Goal: Navigation & Orientation: Find specific page/section

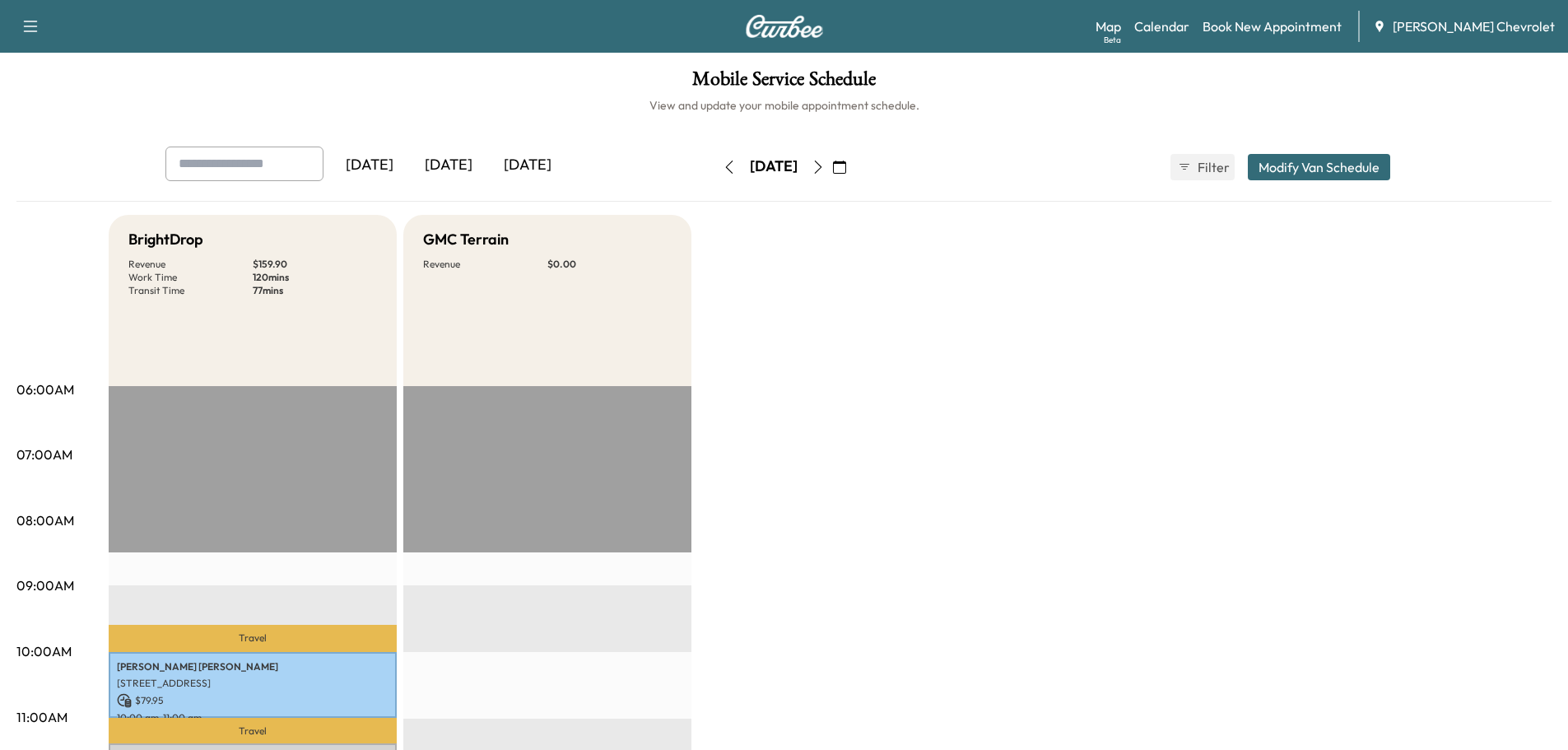
click at [832, 170] on button "button" at bounding box center [817, 167] width 28 height 27
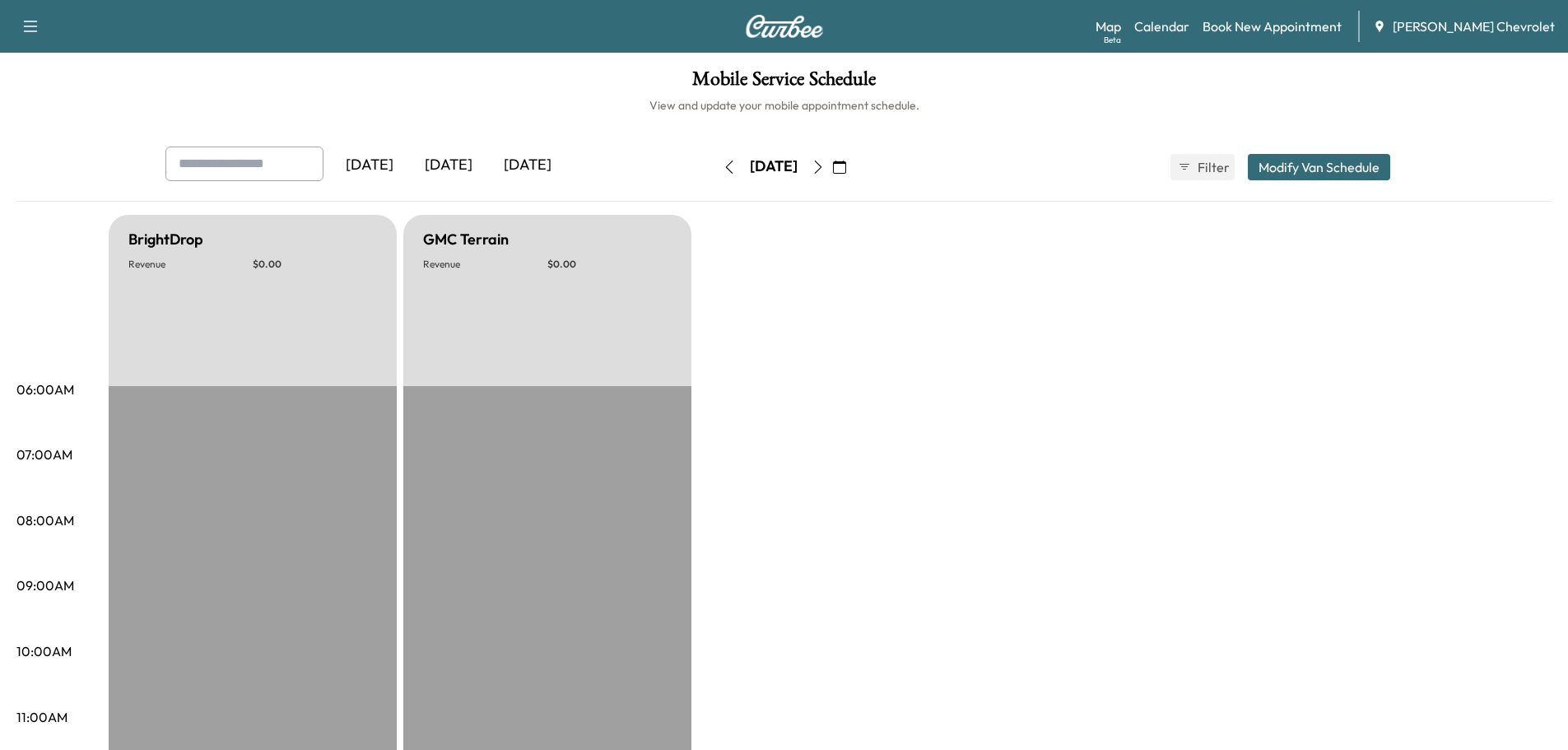
click at [824, 170] on icon "button" at bounding box center [817, 167] width 13 height 13
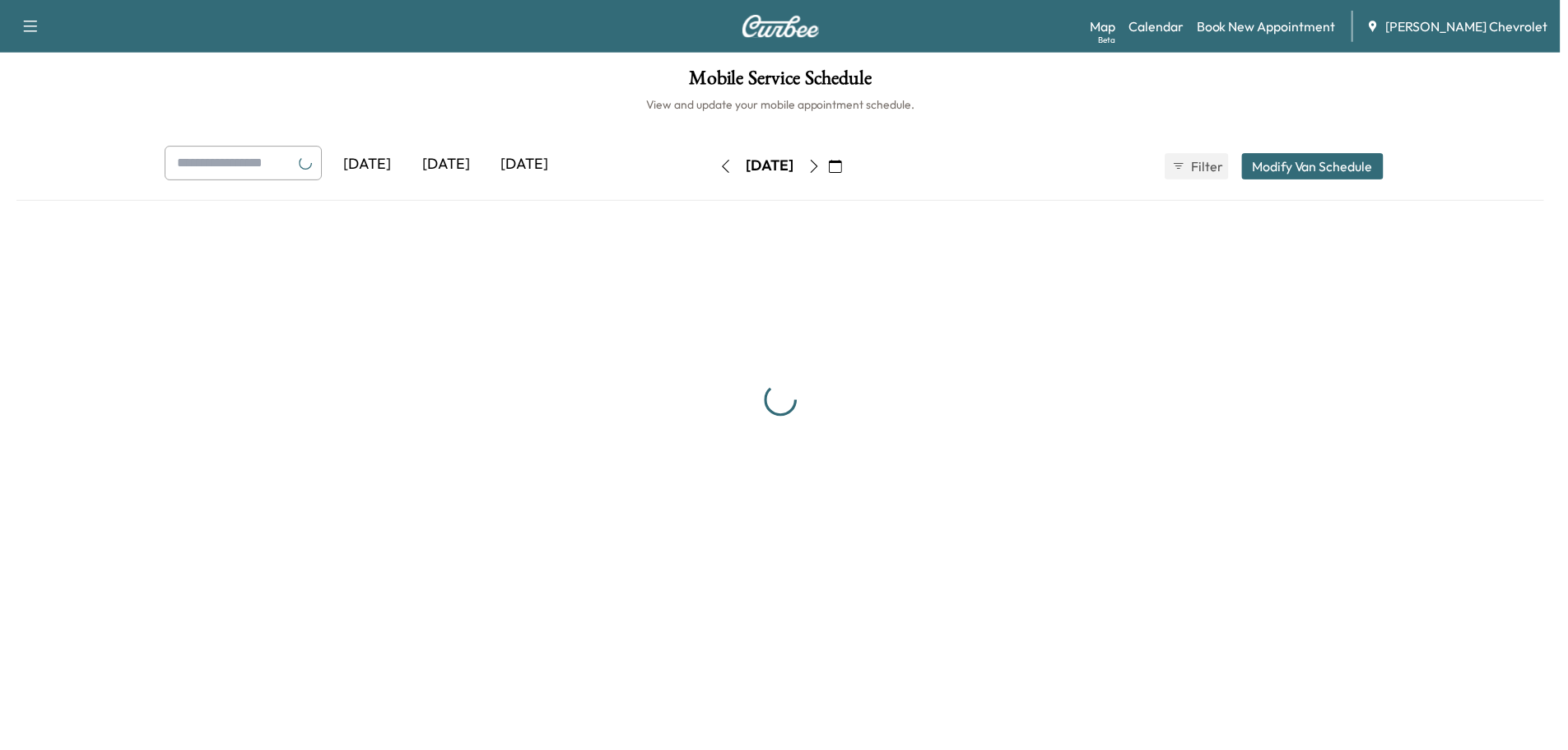
click at [824, 170] on icon "button" at bounding box center [817, 167] width 13 height 13
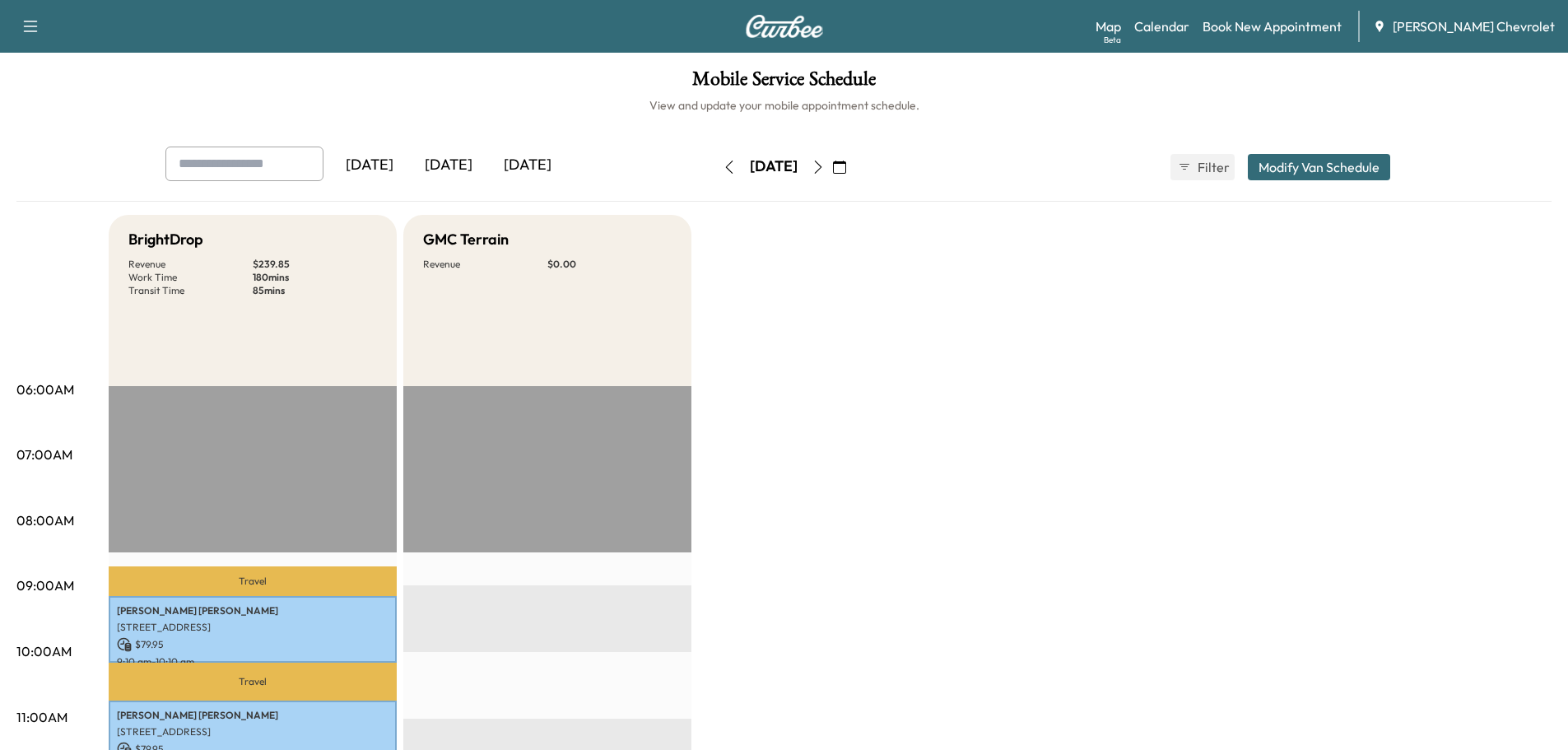
click at [832, 171] on button "button" at bounding box center [817, 167] width 28 height 27
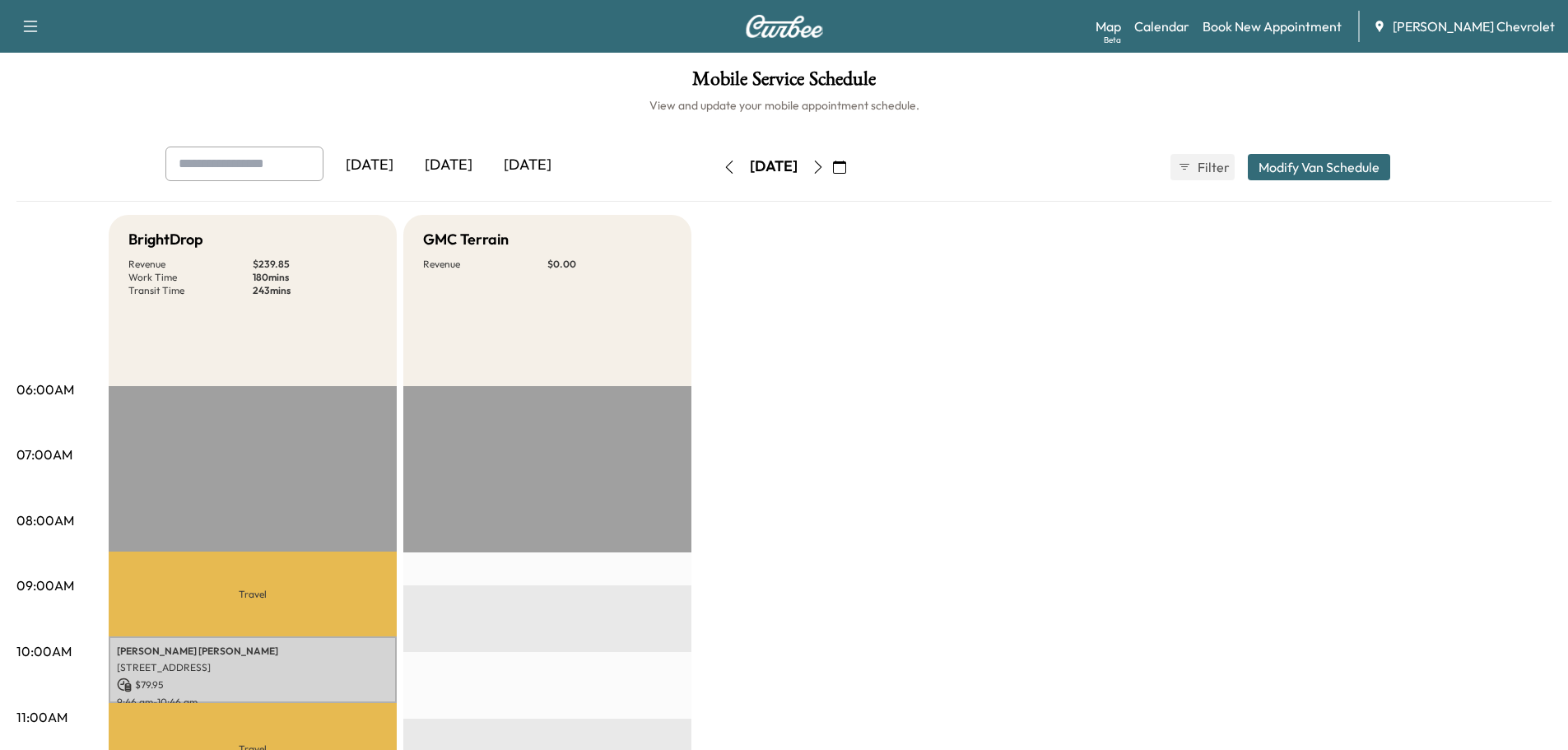
click at [824, 173] on icon "button" at bounding box center [817, 167] width 13 height 13
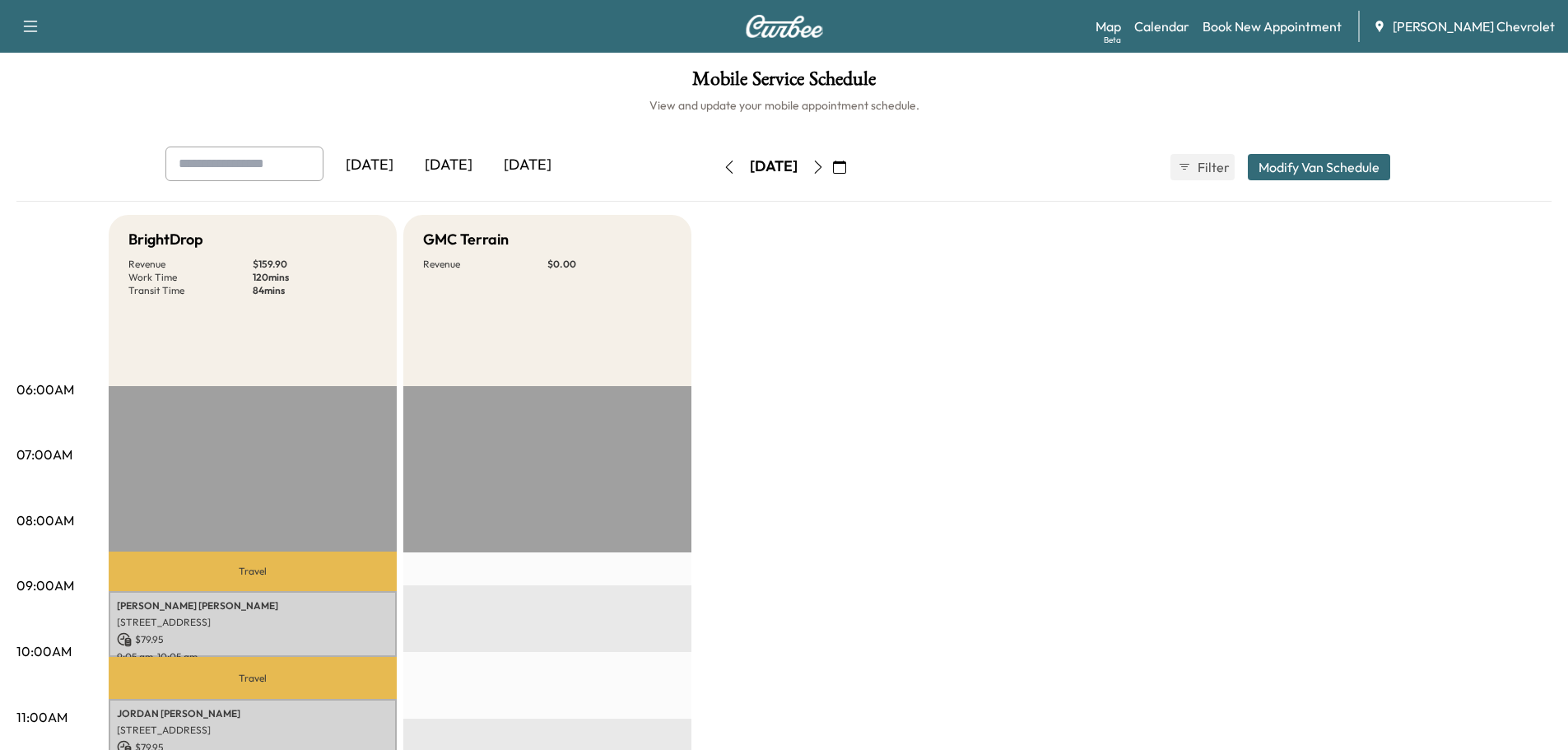
click at [821, 166] on icon "button" at bounding box center [817, 167] width 8 height 13
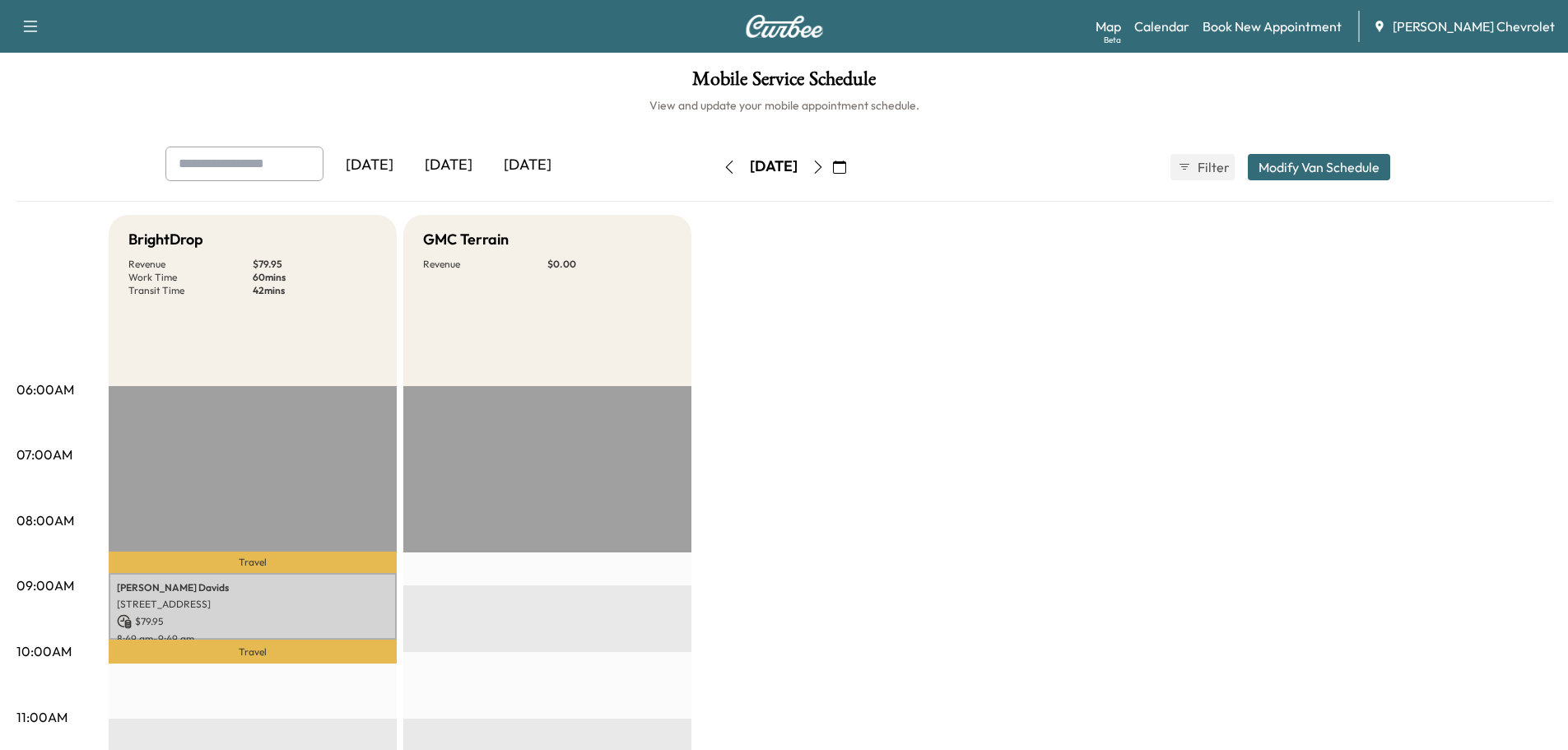
click at [824, 168] on icon "button" at bounding box center [817, 167] width 13 height 13
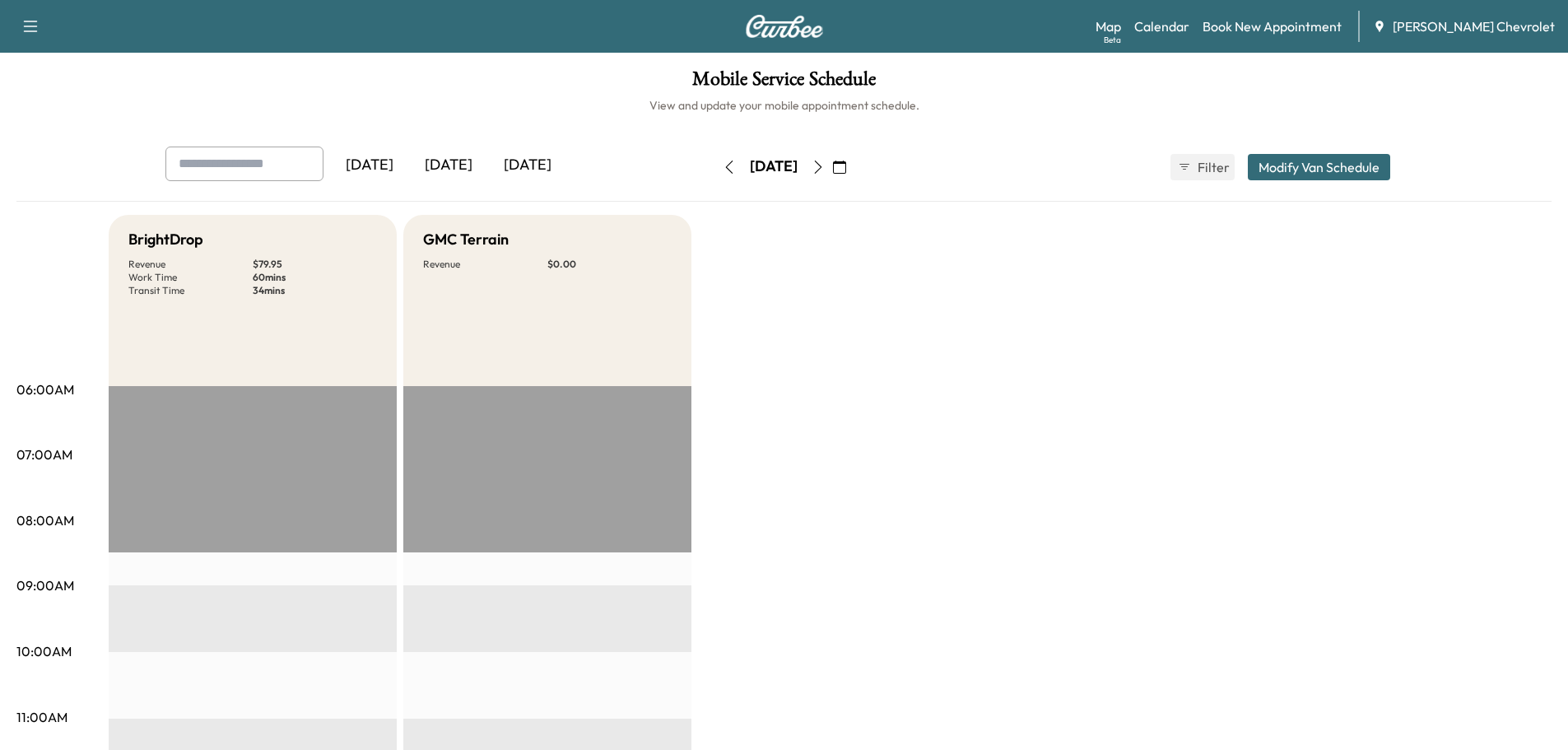
click at [722, 167] on icon "button" at bounding box center [728, 167] width 13 height 13
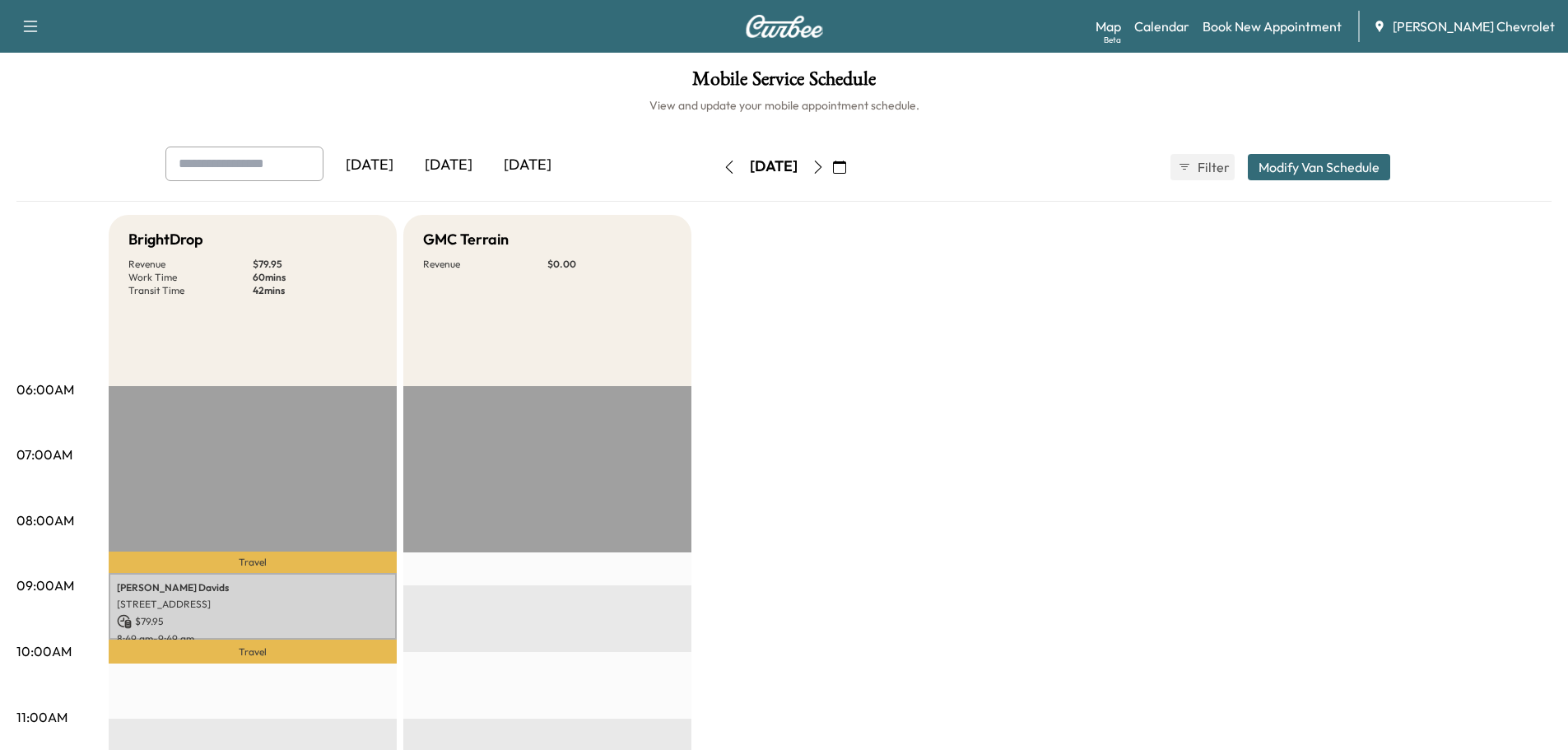
click at [715, 169] on button "button" at bounding box center [729, 167] width 28 height 27
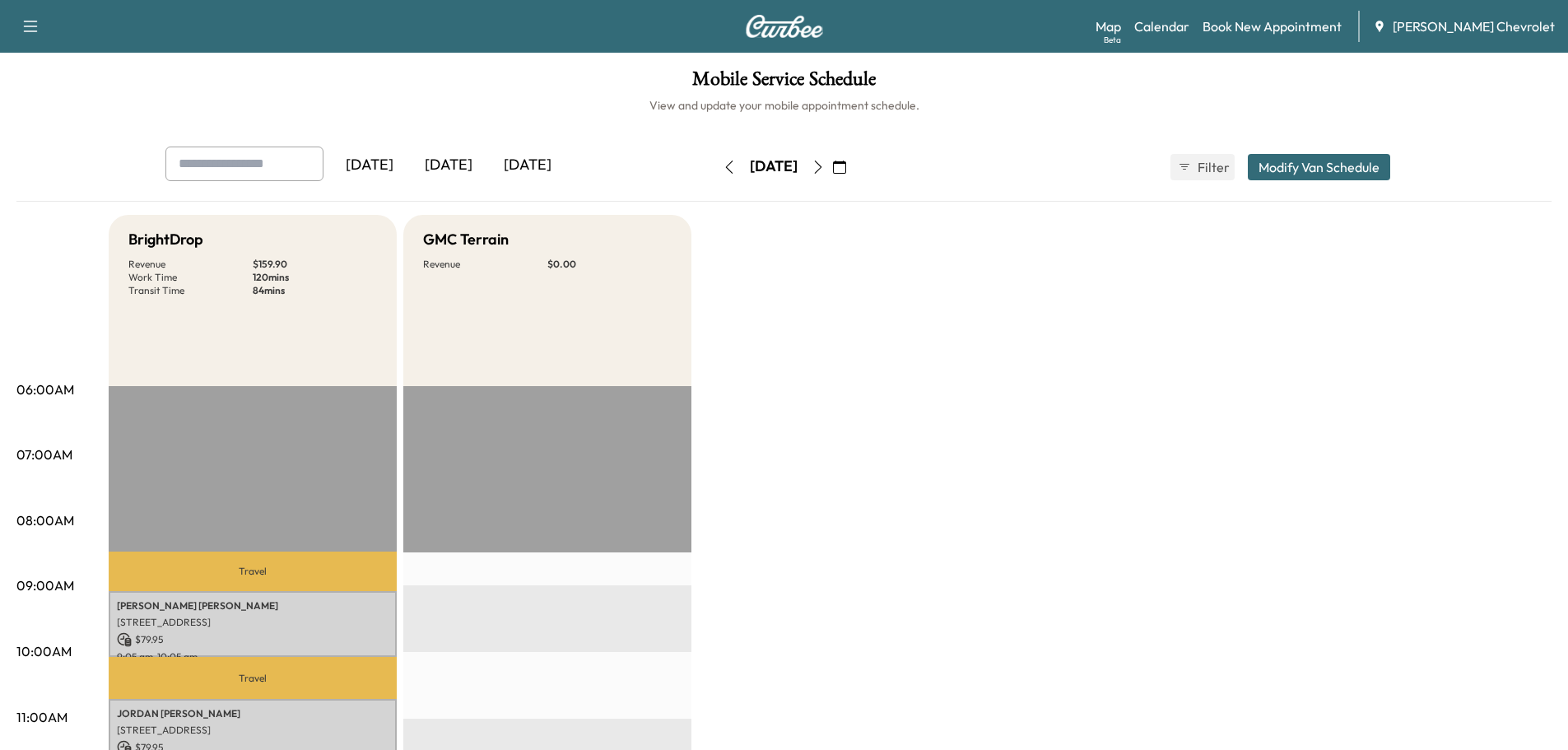
click at [715, 171] on button "button" at bounding box center [729, 167] width 28 height 27
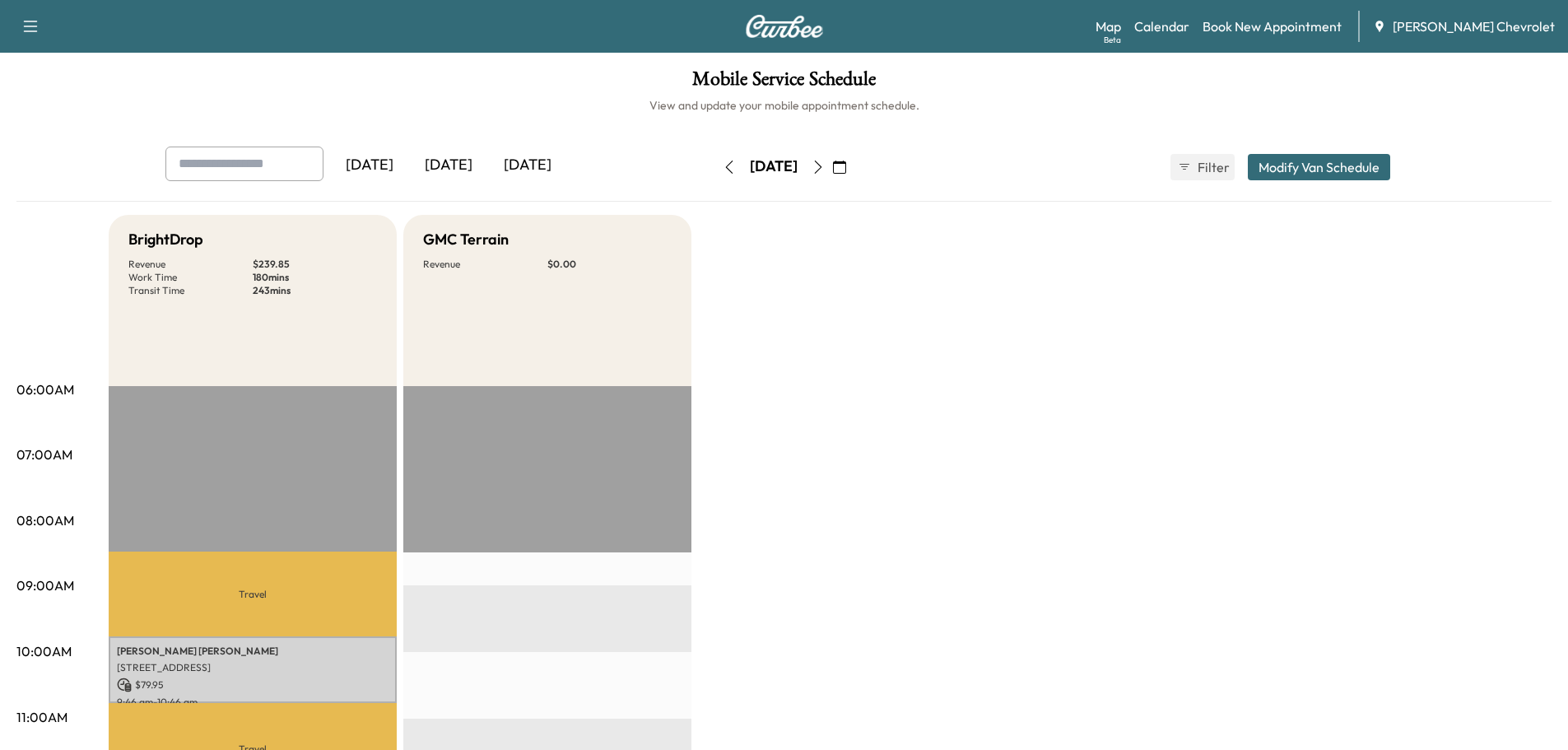
click at [715, 166] on button "button" at bounding box center [729, 167] width 28 height 27
